Goal: Find specific page/section: Find specific page/section

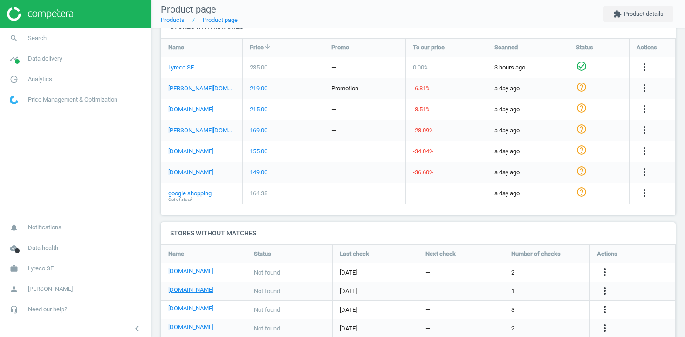
scroll to position [335, 0]
click at [39, 289] on span "[PERSON_NAME]" at bounding box center [50, 289] width 45 height 8
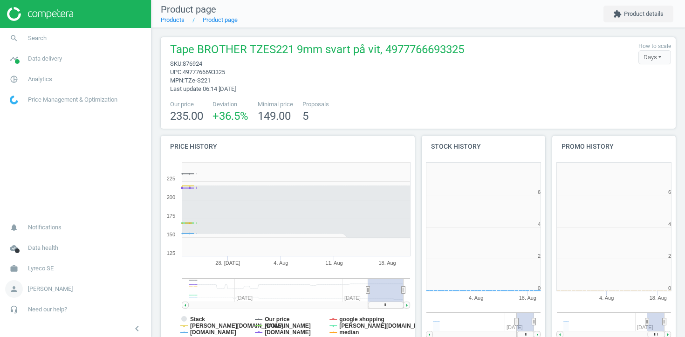
scroll to position [187, 255]
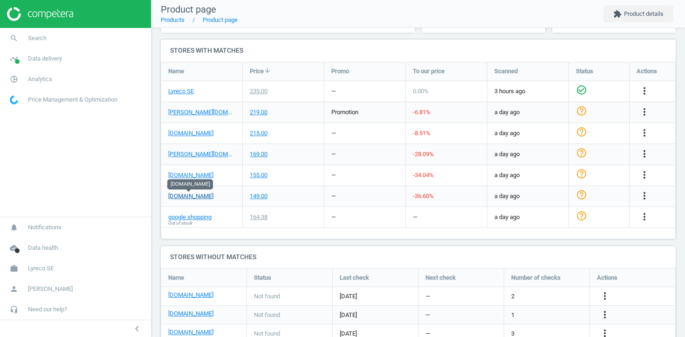
click at [196, 194] on link "packoplock.se" at bounding box center [190, 196] width 45 height 8
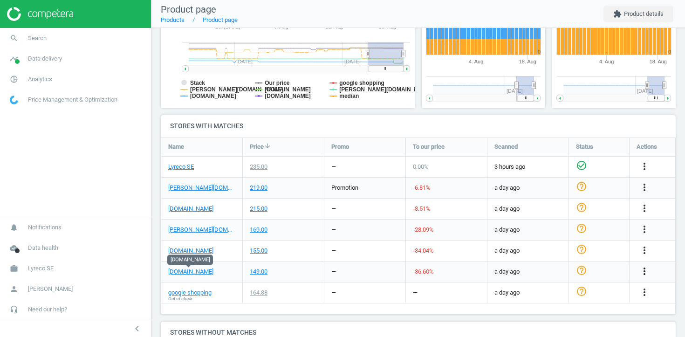
click at [648, 270] on icon "more_vert" at bounding box center [644, 271] width 11 height 11
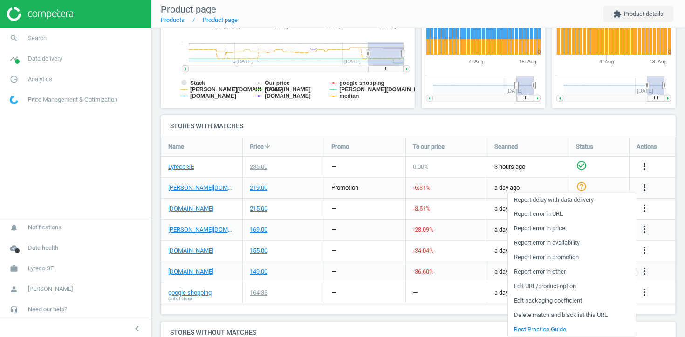
click at [571, 286] on link "Edit URL/product option" at bounding box center [572, 286] width 128 height 14
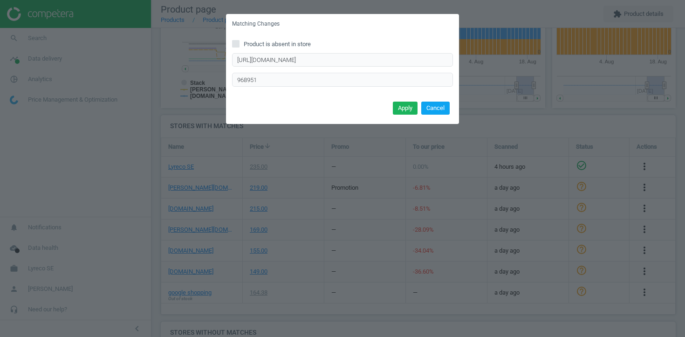
click at [437, 110] on button "Cancel" at bounding box center [435, 108] width 28 height 13
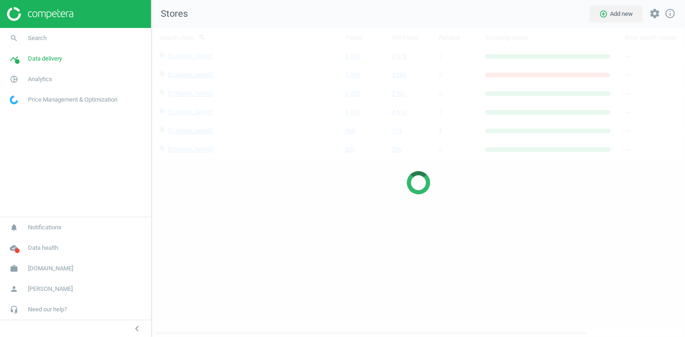
scroll to position [310, 534]
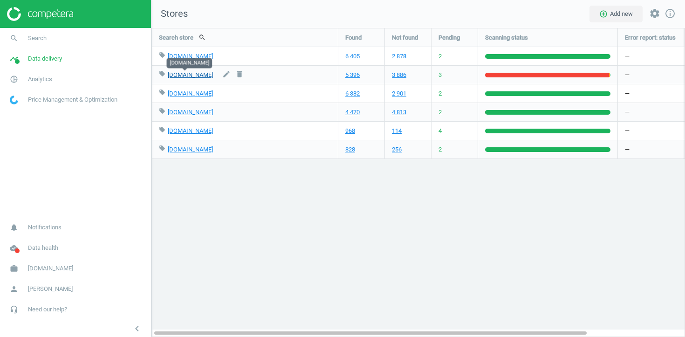
click at [192, 74] on link "[DOMAIN_NAME]" at bounding box center [190, 74] width 45 height 7
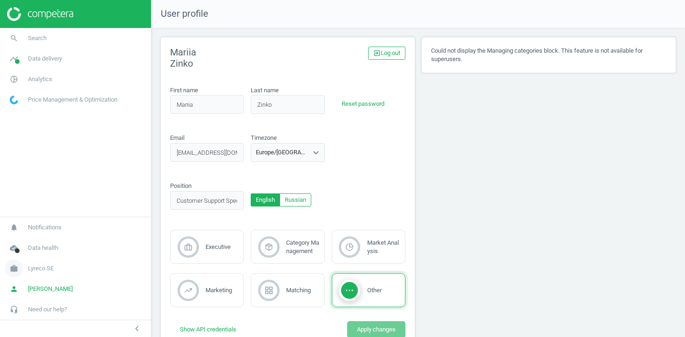
click at [48, 262] on link "work Lyreco SE" at bounding box center [75, 268] width 151 height 21
click at [42, 240] on span "Switch campaign" at bounding box center [30, 240] width 41 height 7
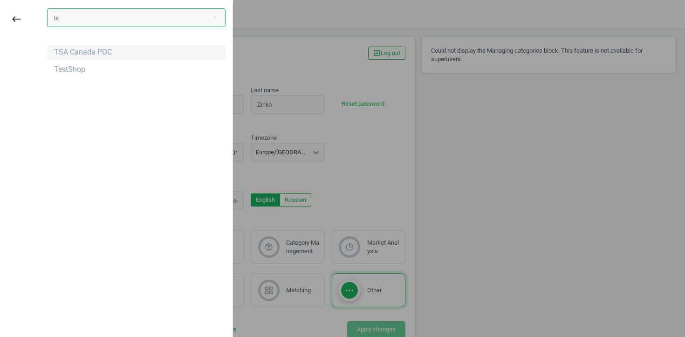
type input "ts"
click at [92, 46] on div "TSA Canada POC" at bounding box center [136, 52] width 179 height 15
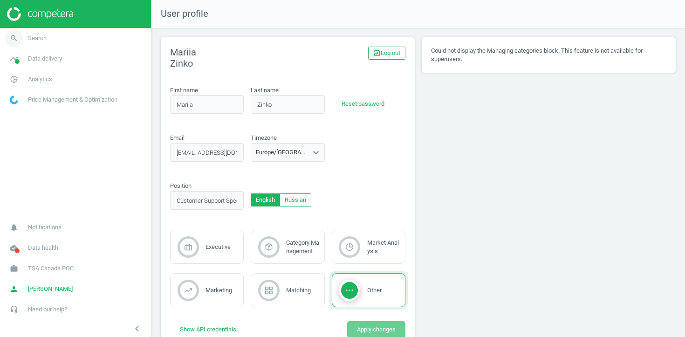
click at [55, 40] on link "search Search" at bounding box center [75, 38] width 151 height 21
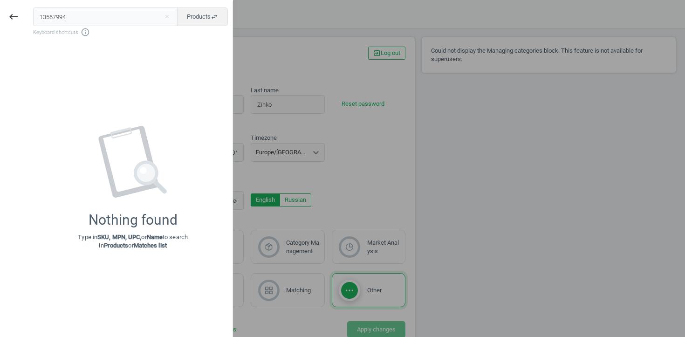
type input "13567994"
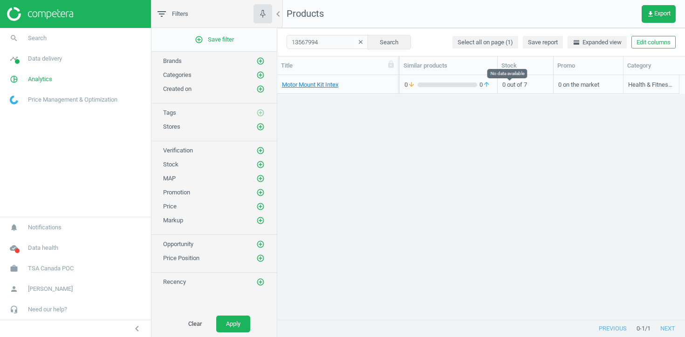
scroll to position [0, 306]
click at [653, 41] on button "Edit columns" at bounding box center [654, 42] width 44 height 13
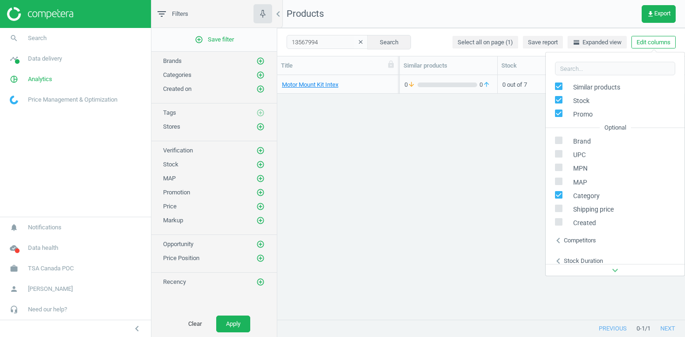
scroll to position [81, 0]
click at [558, 138] on input "checkbox" at bounding box center [559, 139] width 6 height 6
checkbox input "true"
click at [557, 152] on input "checkbox" at bounding box center [559, 152] width 6 height 6
checkbox input "true"
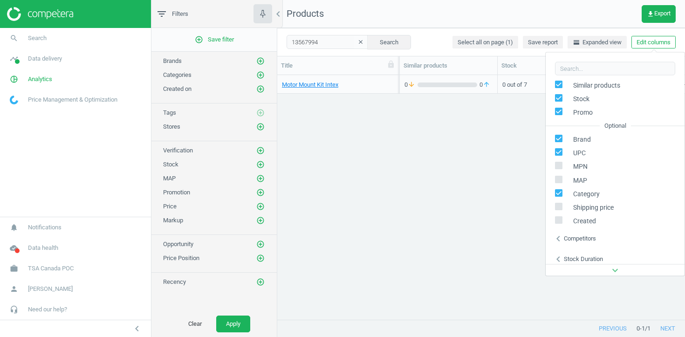
click at [557, 163] on input "checkbox" at bounding box center [559, 166] width 6 height 6
checkbox input "true"
click at [558, 179] on input "checkbox" at bounding box center [559, 180] width 6 height 6
checkbox input "true"
click at [518, 178] on div "Motor Mount Kit Intex 13567994 47.99 — 0 arrow_downward 0 arrow_upward 0 arrow_…" at bounding box center [481, 197] width 408 height 244
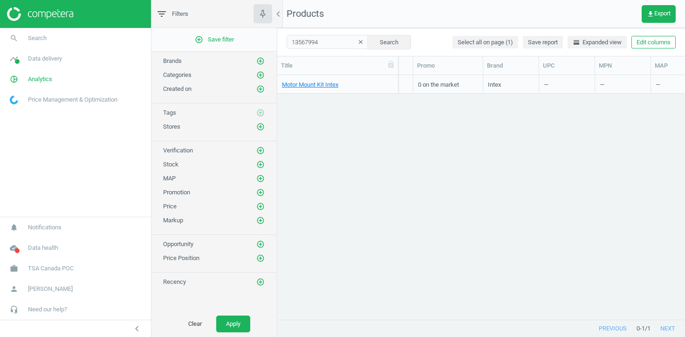
scroll to position [0, 543]
click at [42, 265] on span "TSA Canada POC" at bounding box center [51, 268] width 46 height 8
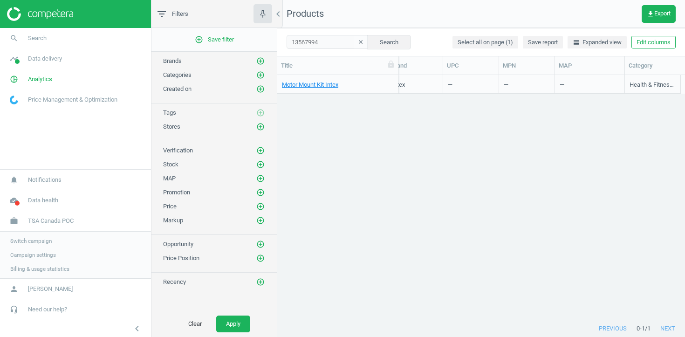
click at [43, 252] on span "Campaign settings" at bounding box center [33, 254] width 46 height 7
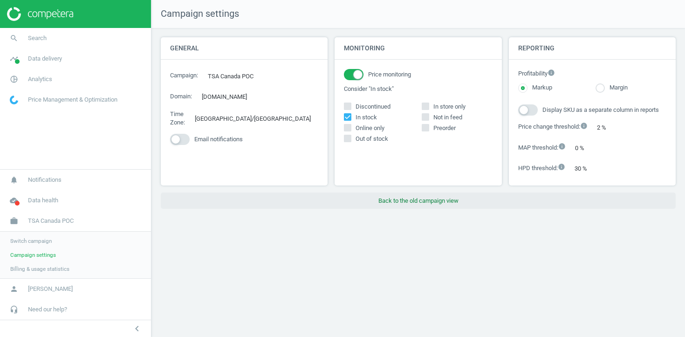
click at [435, 207] on button "Back to the old campaign view" at bounding box center [418, 201] width 515 height 17
